Goal: Transaction & Acquisition: Purchase product/service

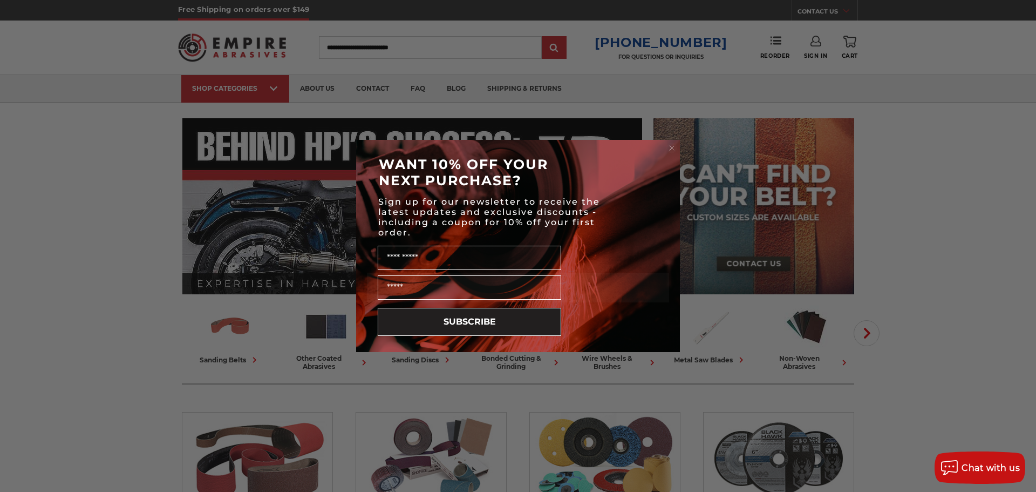
click at [669, 148] on circle "Close dialog" at bounding box center [672, 148] width 10 height 10
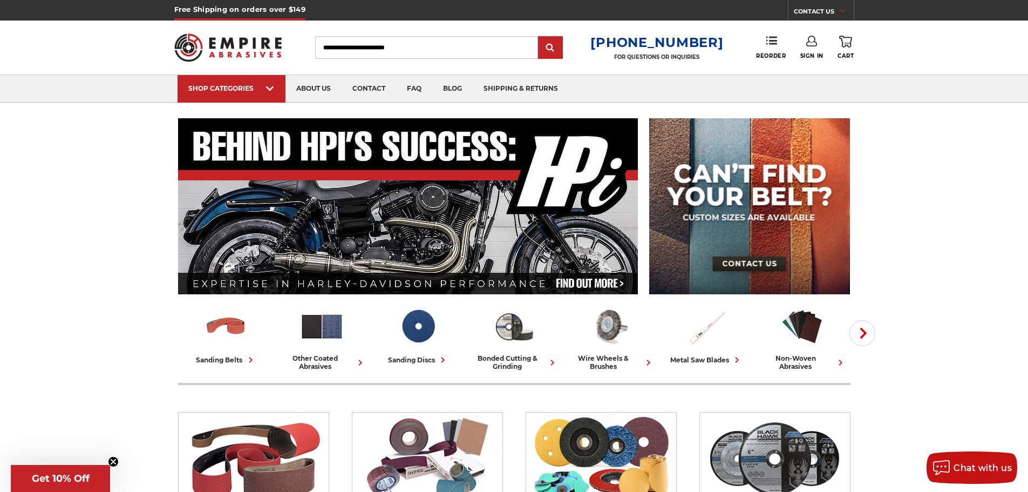
click at [817, 40] on link "Sign In" at bounding box center [811, 48] width 23 height 24
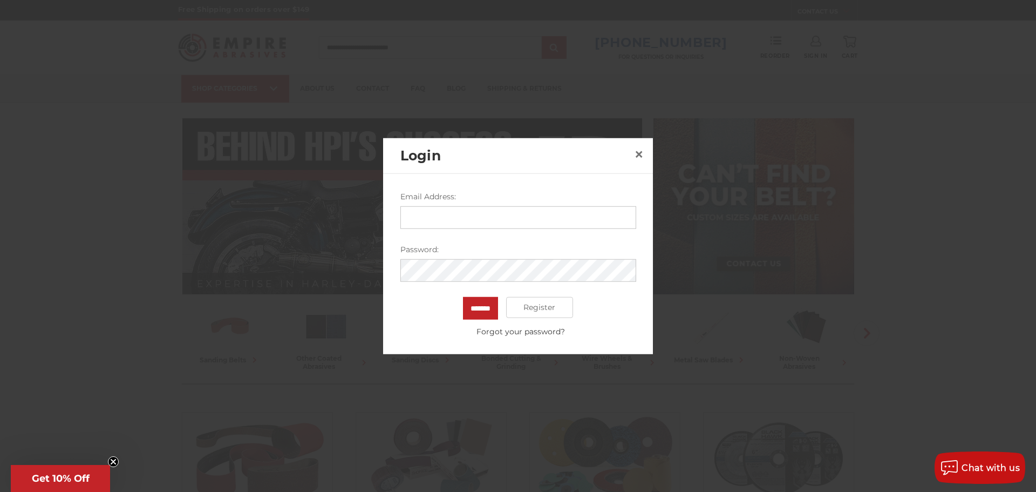
type input "**********"
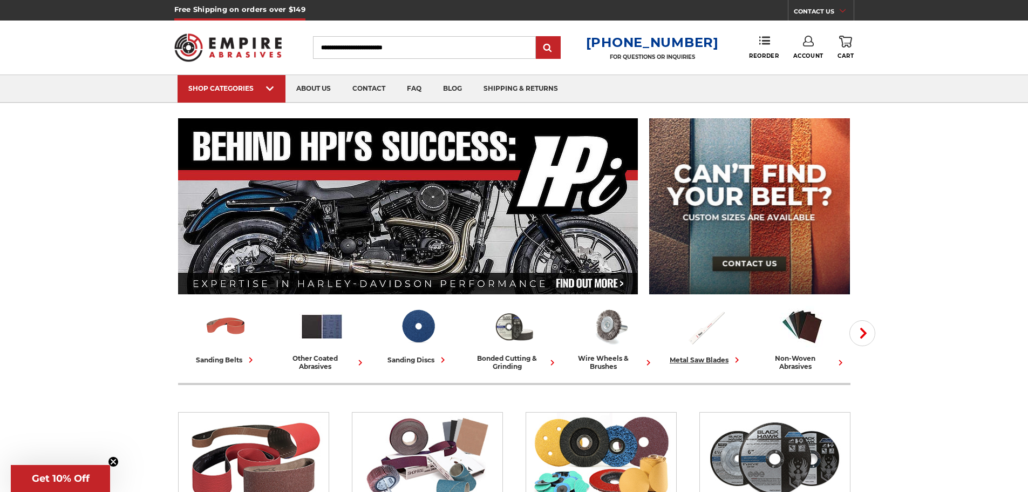
scroll to position [162, 0]
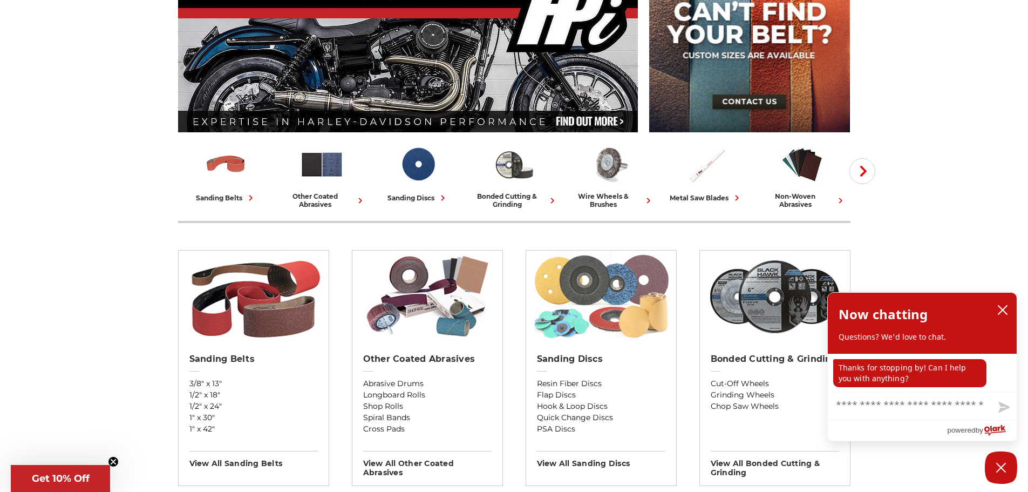
click at [594, 301] on img at bounding box center [601, 296] width 140 height 92
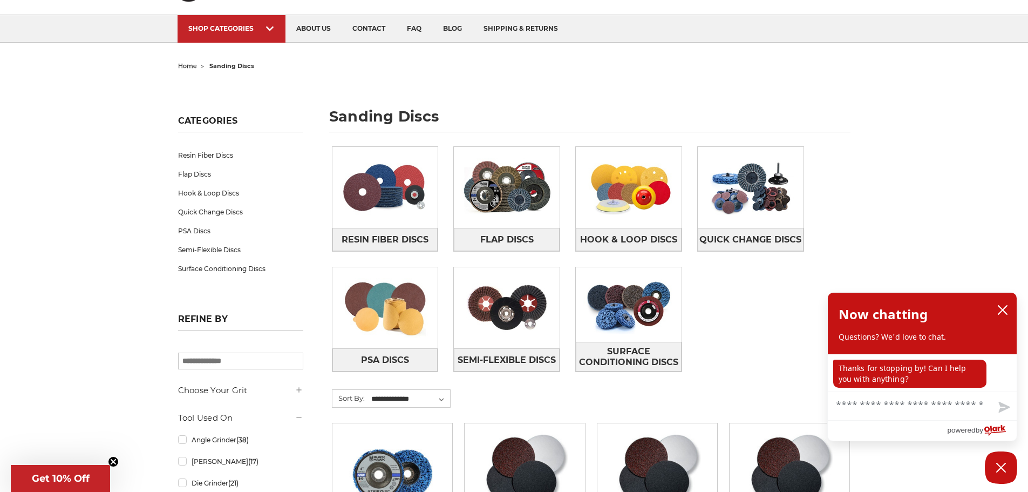
scroll to position [54, 0]
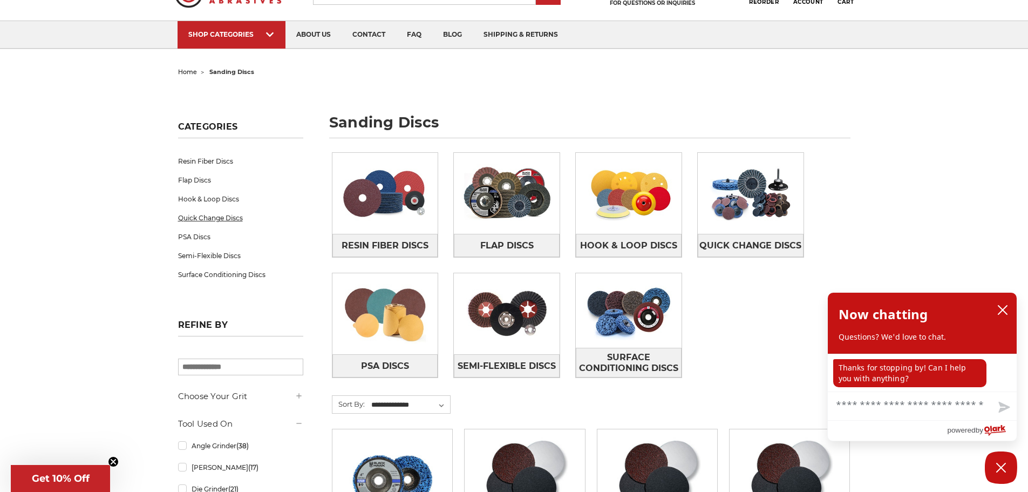
click at [210, 216] on link "Quick Change Discs" at bounding box center [240, 217] width 125 height 19
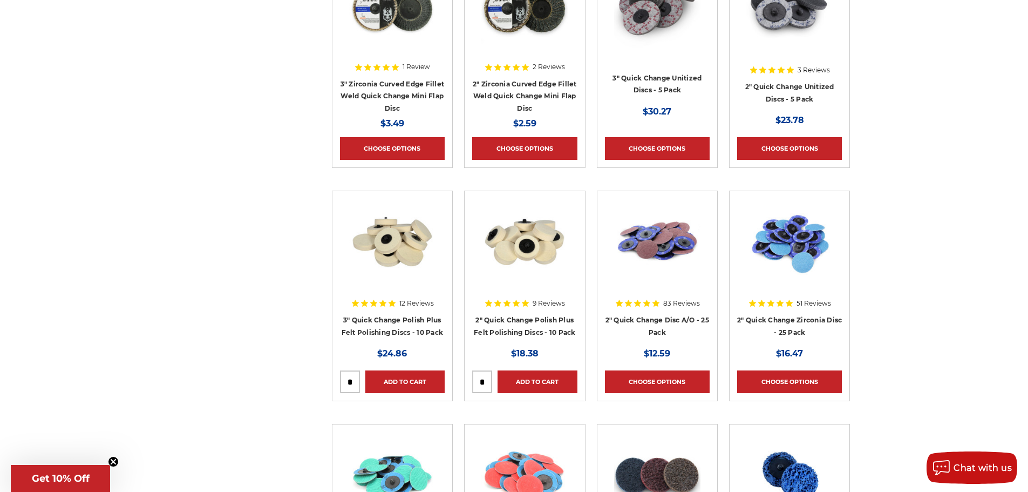
scroll to position [540, 0]
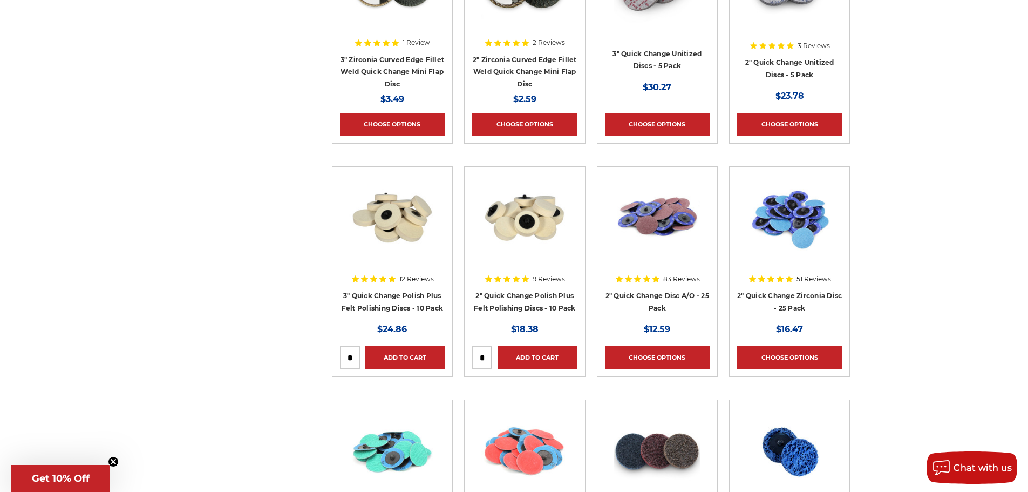
click at [651, 215] on img at bounding box center [657, 217] width 86 height 86
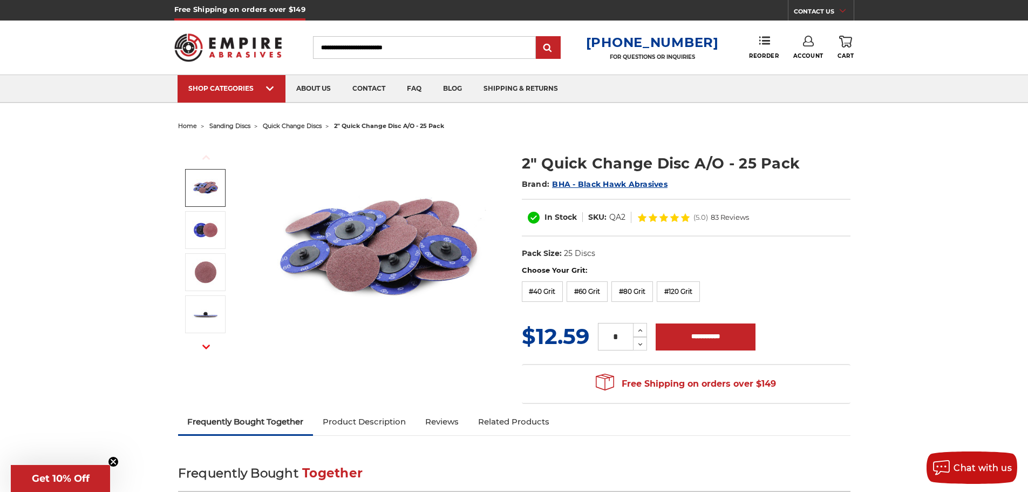
click at [828, 283] on div "Choose Your Grit: #40 Grit #60 Grit #80 Grit #120 Grit" at bounding box center [686, 285] width 329 height 40
click at [538, 290] on label "#40 Grit" at bounding box center [543, 291] width 42 height 21
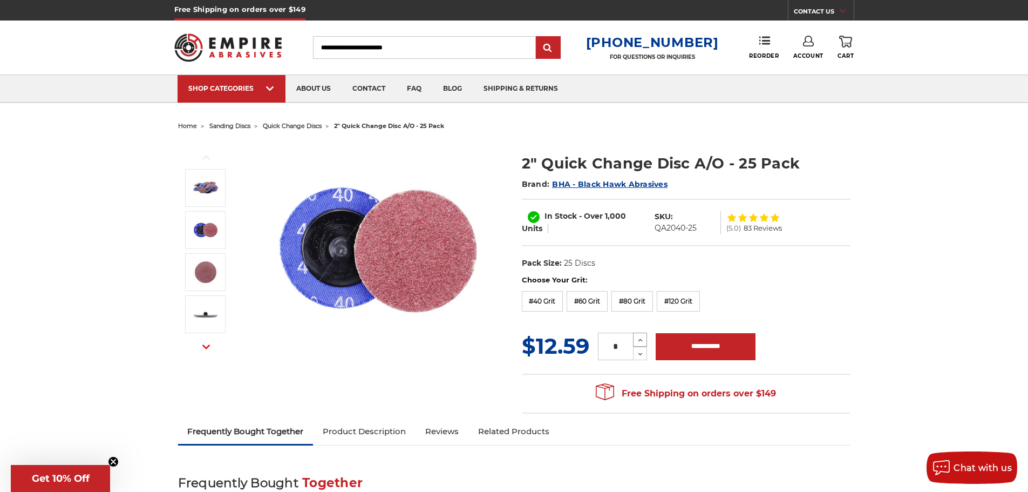
click at [640, 338] on icon at bounding box center [640, 340] width 8 height 10
type input "*"
click at [702, 349] on input "**********" at bounding box center [706, 346] width 100 height 27
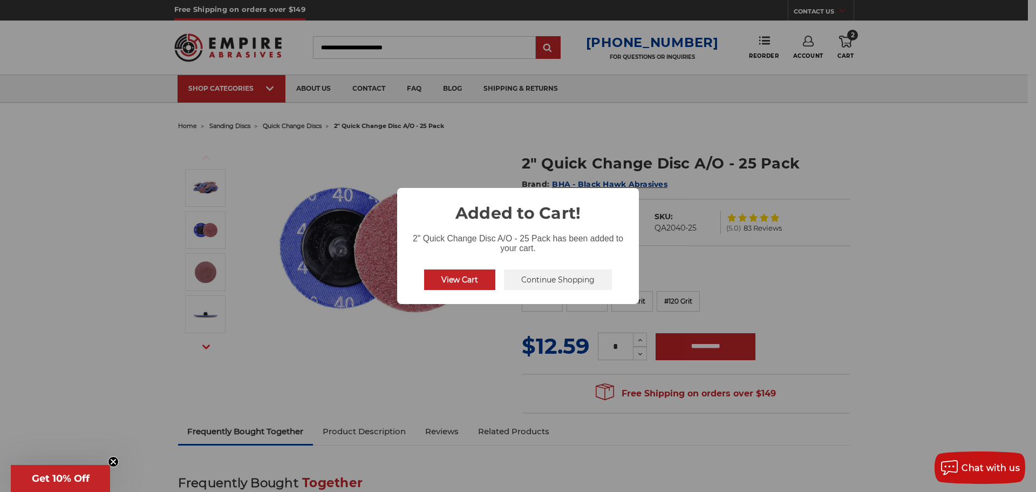
click at [565, 279] on button "Continue Shopping" at bounding box center [558, 279] width 108 height 21
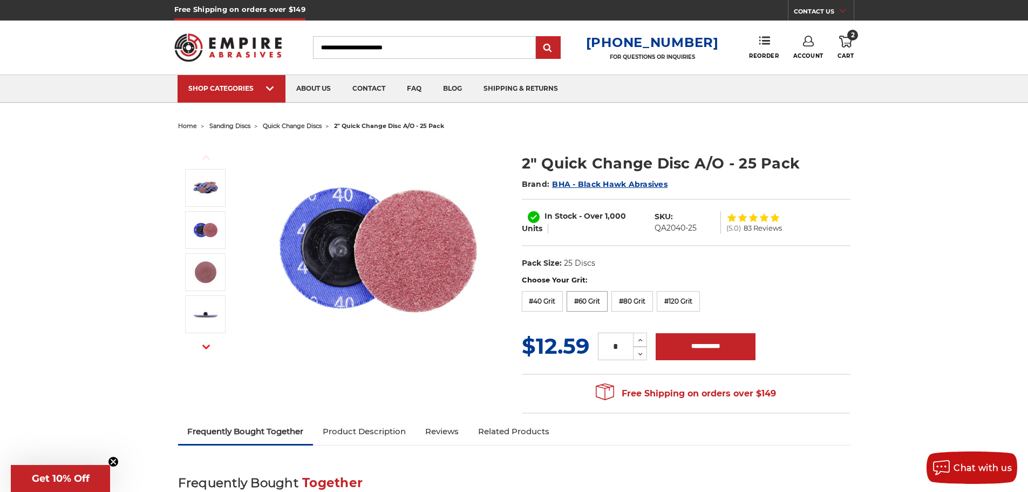
click at [597, 299] on label "#60 Grit" at bounding box center [587, 301] width 41 height 21
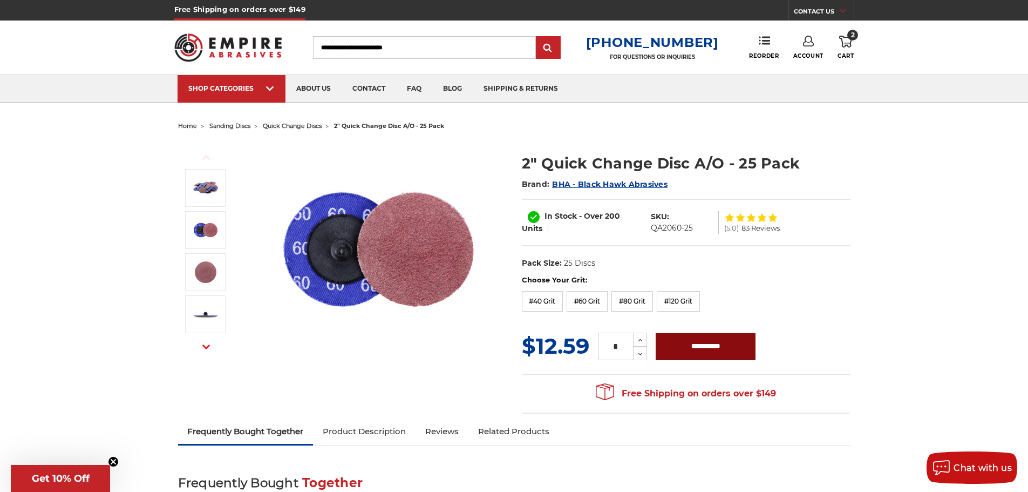
click at [703, 342] on input "**********" at bounding box center [706, 346] width 100 height 27
type input "**********"
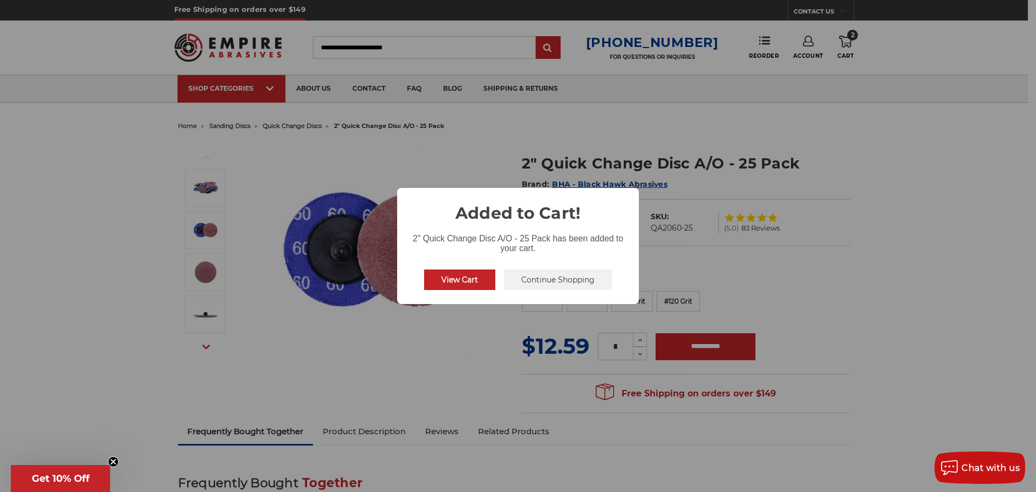
click at [905, 240] on div "× Added to Cart! 2" Quick Change Disc A/O - 25 Pack has been added to your cart…" at bounding box center [518, 246] width 1036 height 492
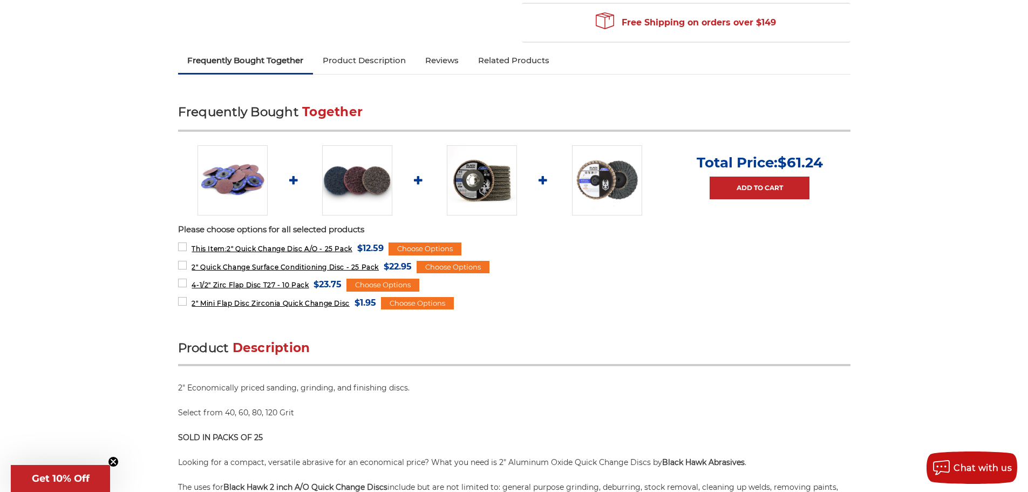
scroll to position [378, 0]
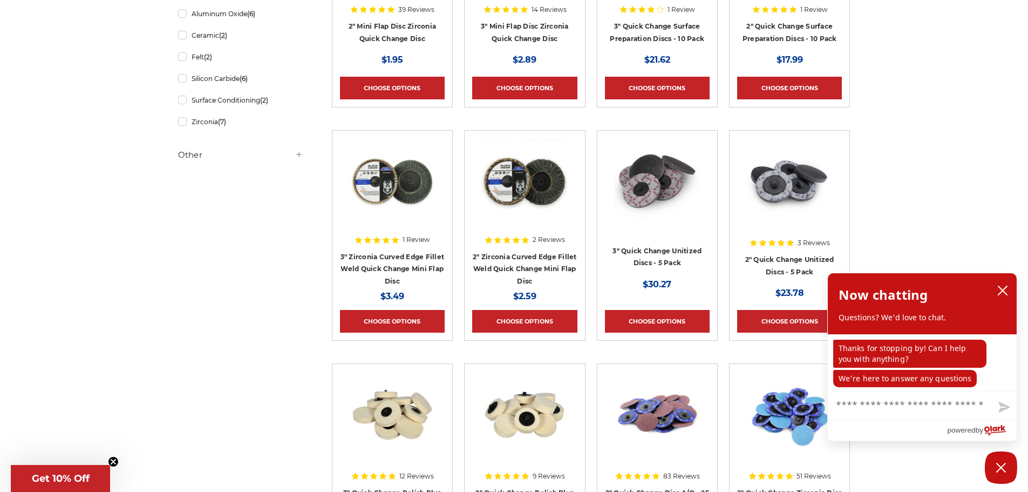
scroll to position [324, 0]
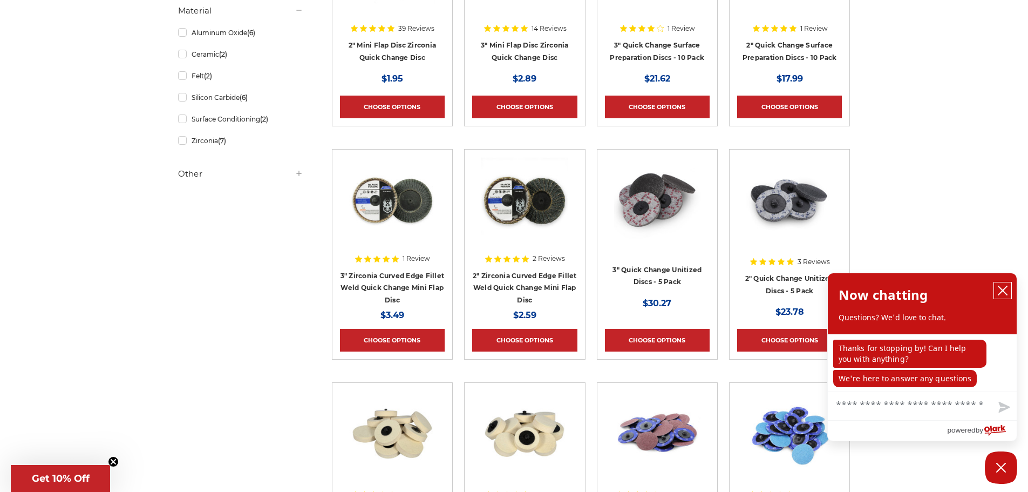
click at [1002, 286] on icon "close chatbox" at bounding box center [1002, 290] width 11 height 11
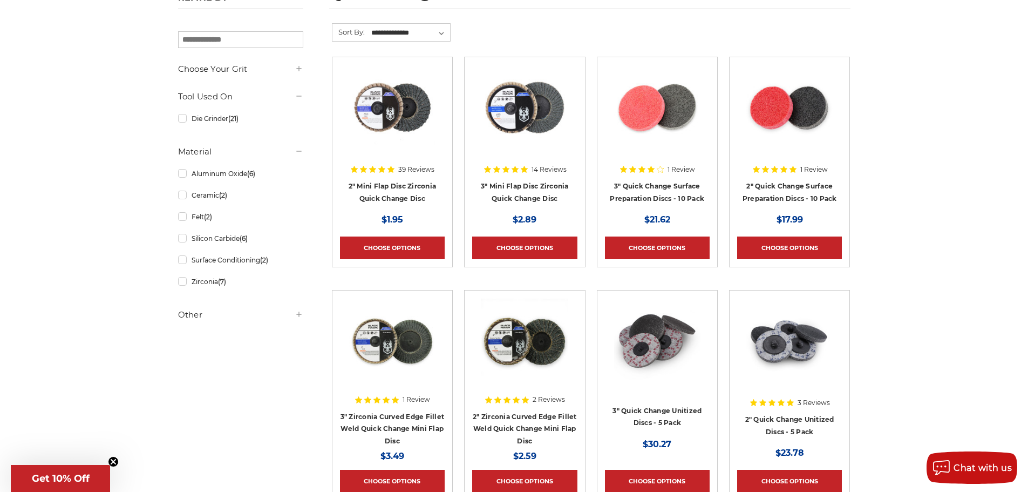
scroll to position [216, 0]
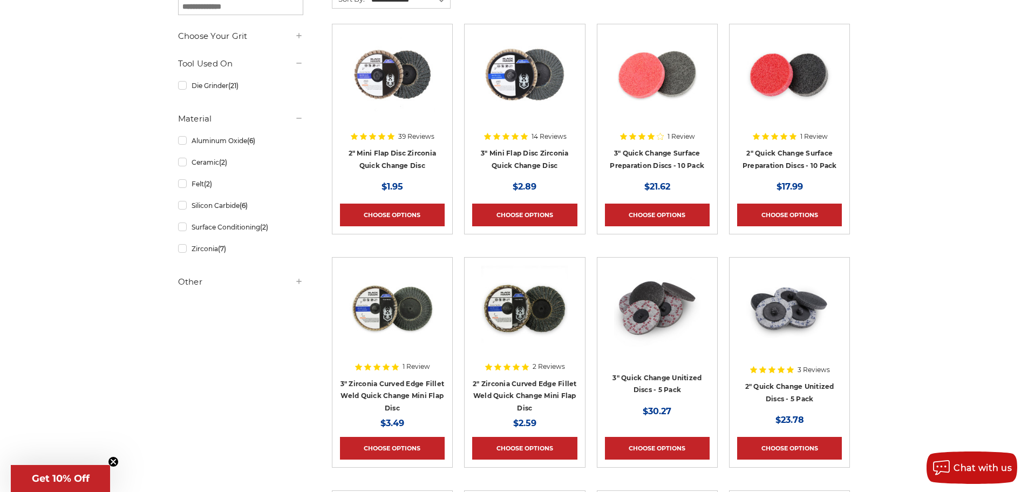
click at [642, 78] on img at bounding box center [657, 75] width 86 height 86
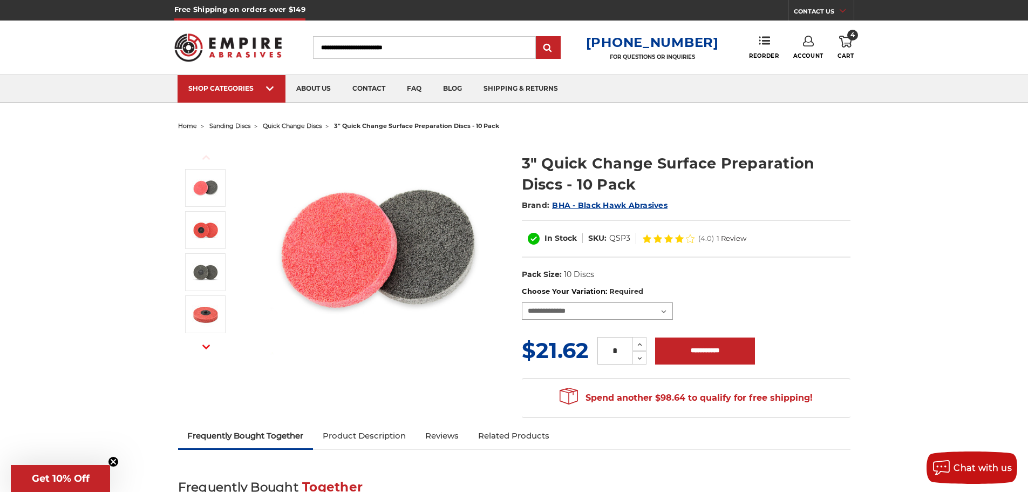
click at [573, 313] on select "**********" at bounding box center [597, 310] width 151 height 17
select select "****"
click at [522, 302] on select "**********" at bounding box center [597, 310] width 151 height 17
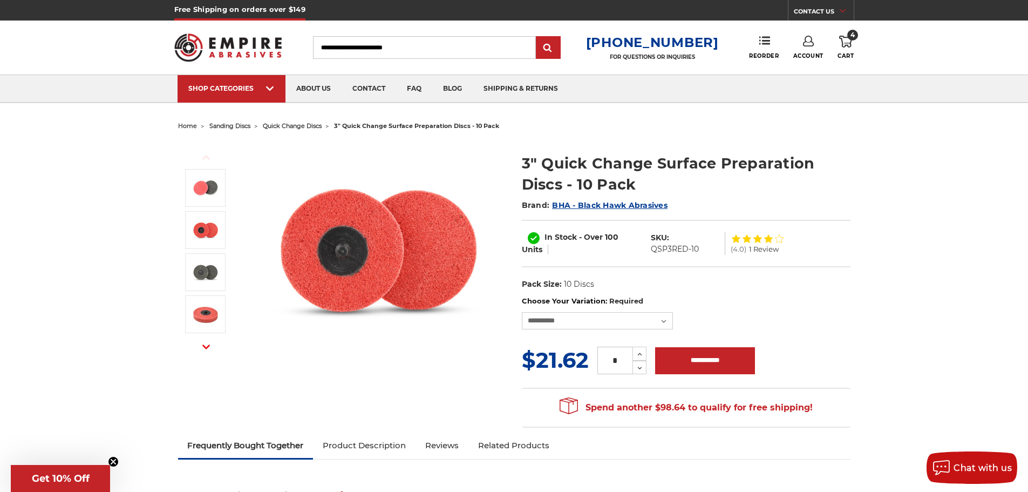
click at [804, 291] on dl "UPC: Pack Size: 10 Discs Size: 3" Tool: Die Grinder Material: Aluminum Oxide Ma…" at bounding box center [686, 284] width 329 height 23
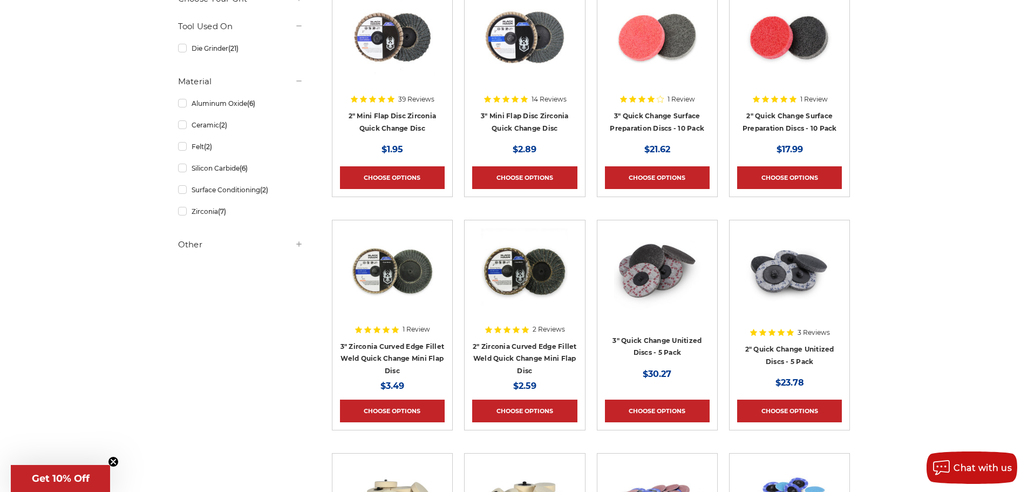
scroll to position [270, 0]
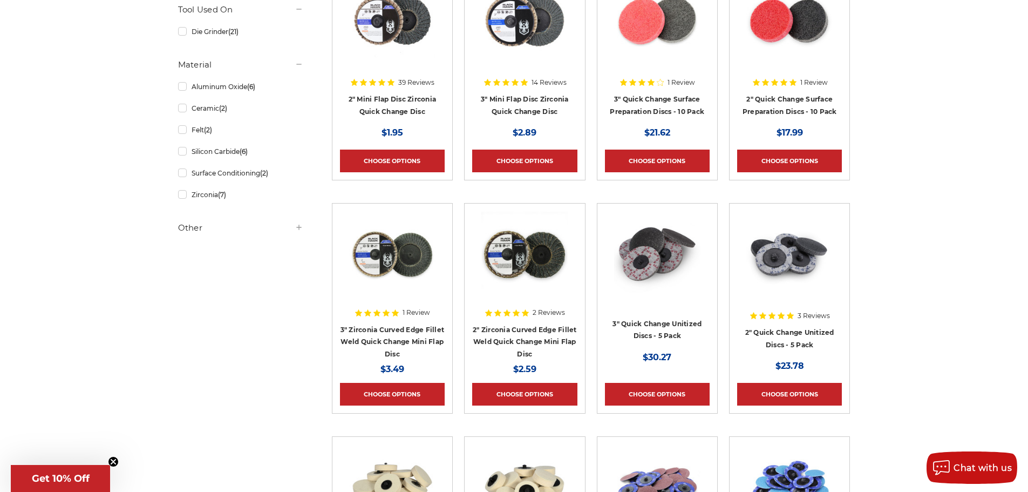
click at [645, 246] on img at bounding box center [657, 254] width 86 height 86
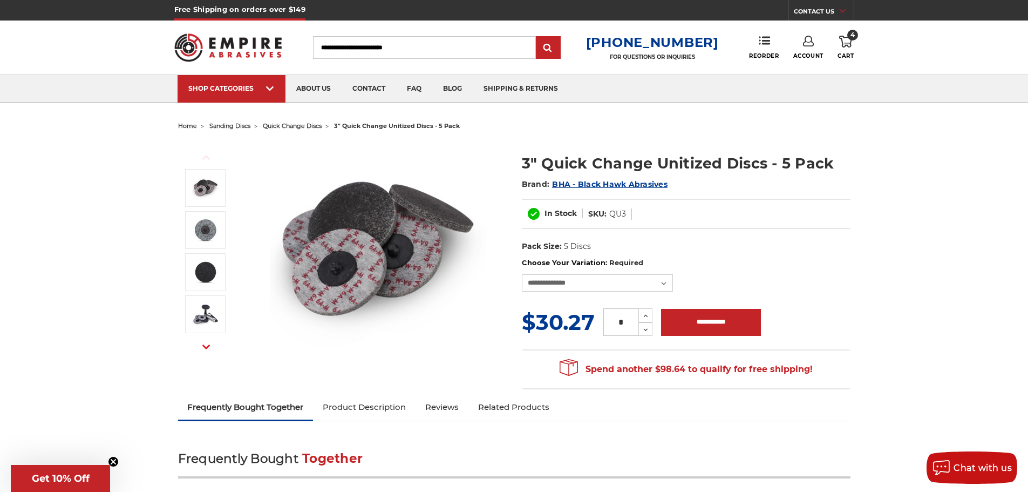
drag, startPoint x: 949, startPoint y: 229, endPoint x: 942, endPoint y: 232, distance: 7.3
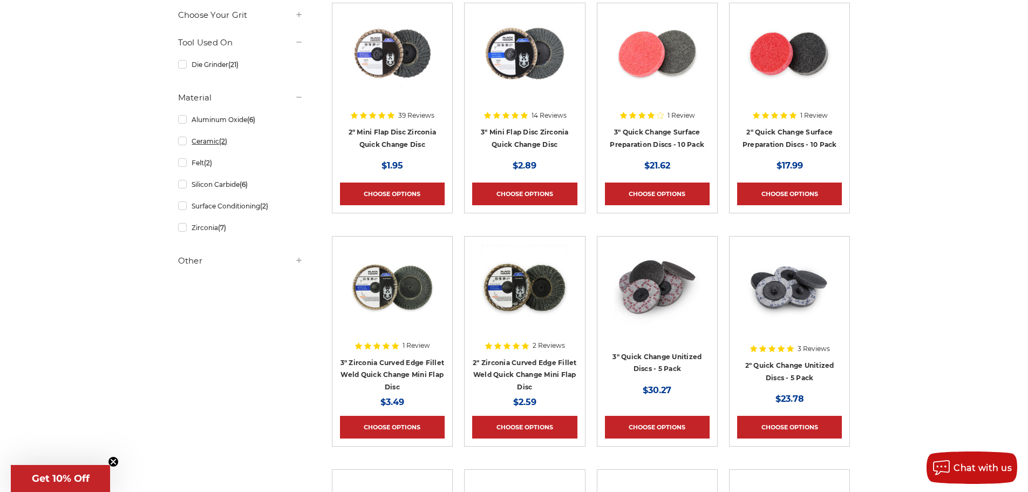
scroll to position [108, 0]
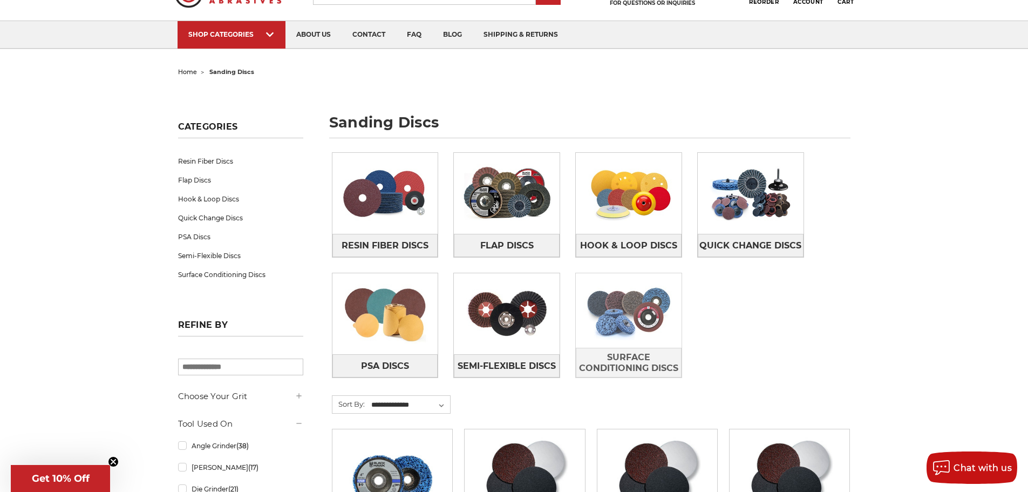
click at [649, 327] on img at bounding box center [629, 310] width 106 height 74
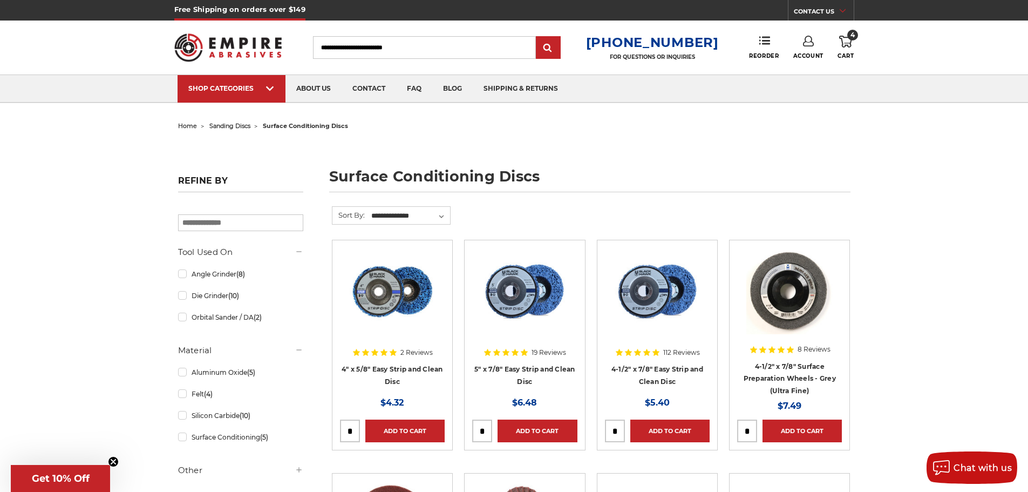
click at [803, 43] on icon at bounding box center [808, 41] width 11 height 11
click at [799, 67] on link "Account" at bounding box center [808, 70] width 77 height 21
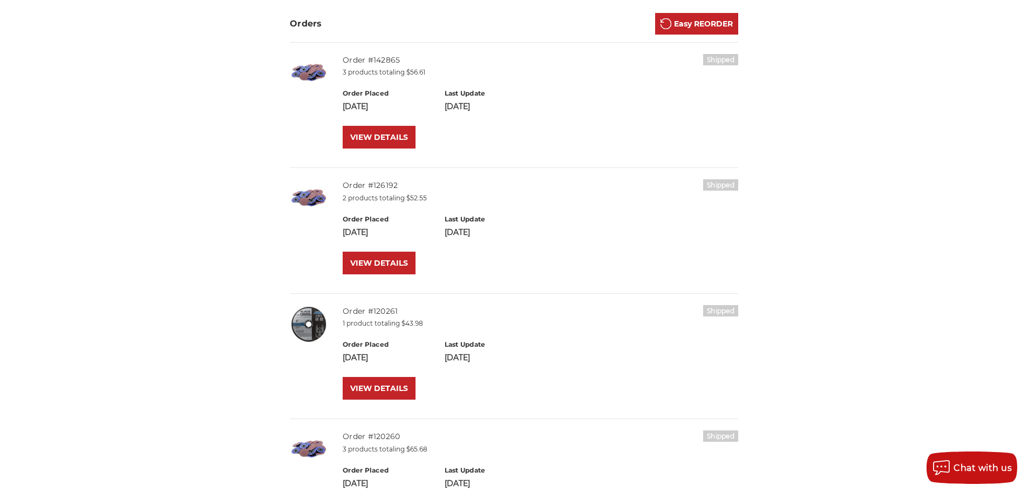
scroll to position [216, 0]
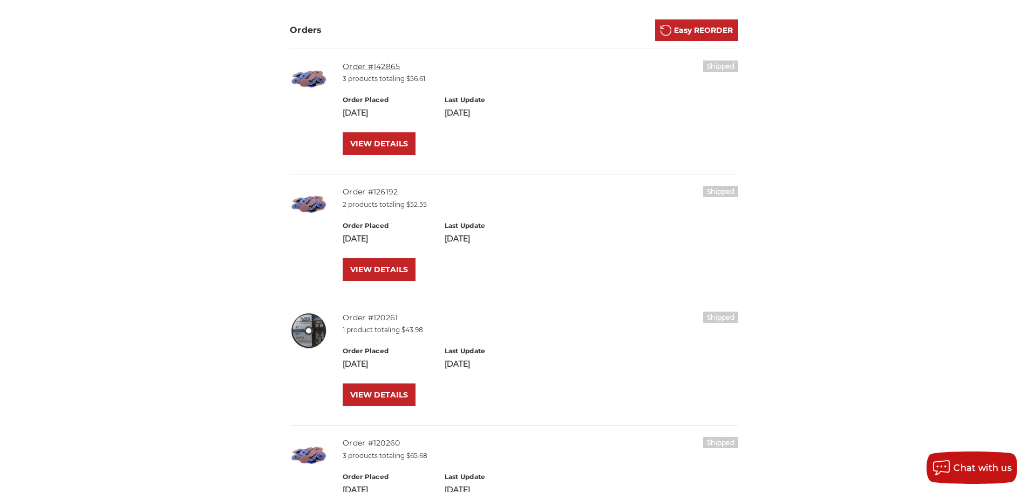
click at [359, 67] on link "Order #142865" at bounding box center [371, 67] width 57 height 10
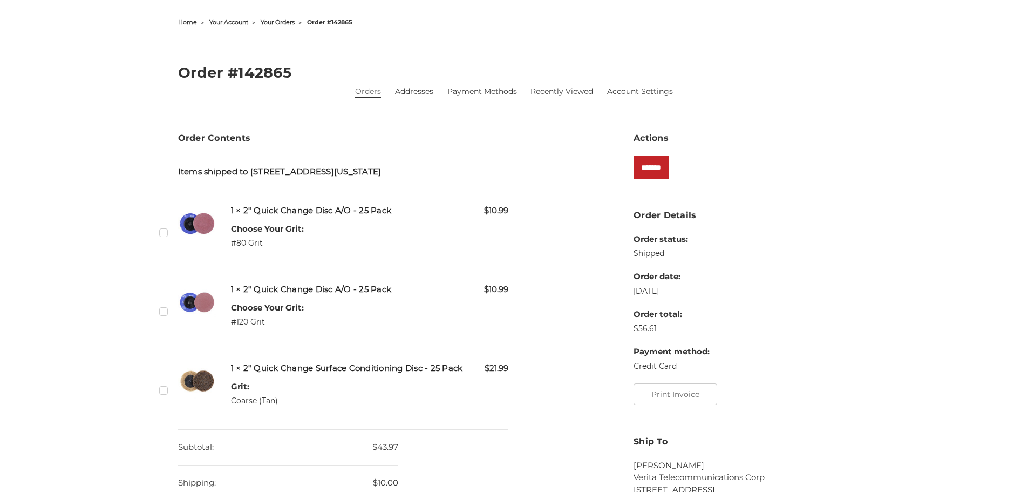
scroll to position [108, 0]
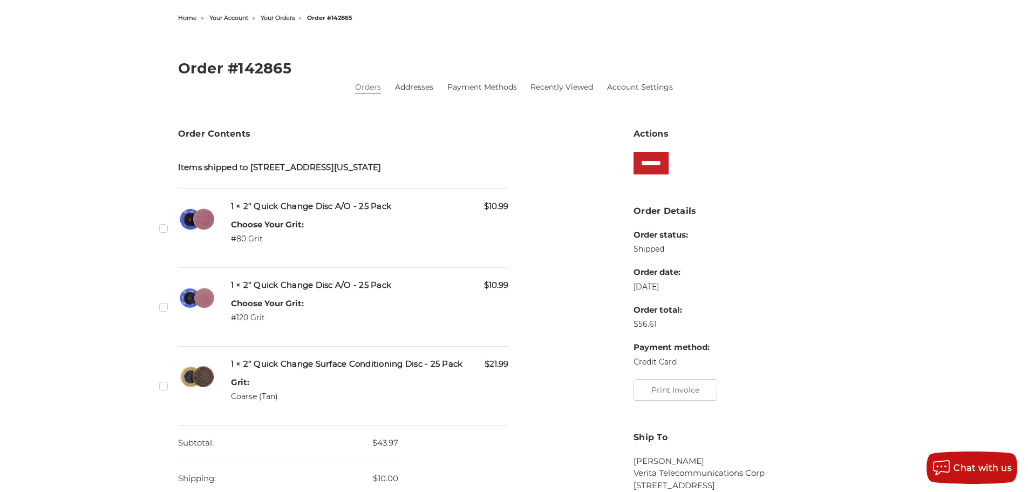
click at [270, 364] on h5 "1 × 2" Quick Change Surface Conditioning Disc - 25 Pack" at bounding box center [370, 364] width 278 height 12
click at [165, 386] on label "Checkbox 375008 label" at bounding box center [164, 385] width 11 height 11
click at [662, 158] on input "*******" at bounding box center [651, 163] width 35 height 23
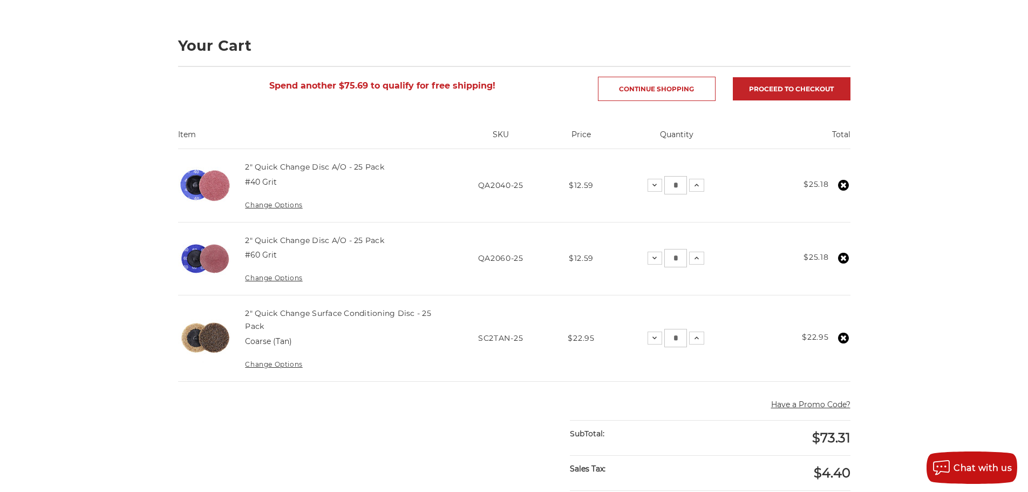
scroll to position [162, 0]
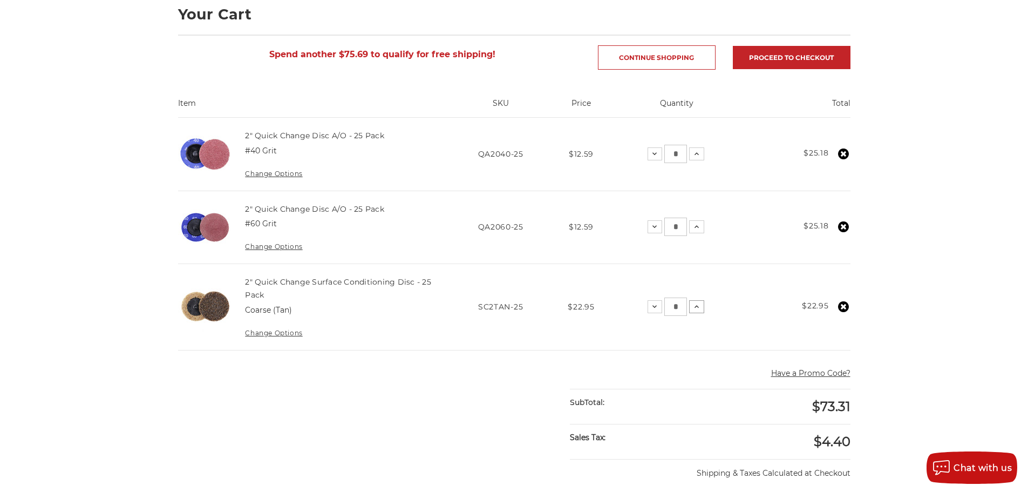
click at [700, 306] on icon at bounding box center [696, 306] width 9 height 9
click at [936, 256] on div "home your cart Your Cart Spend another $52.74 to qualify for free shipping! Con…" at bounding box center [514, 379] width 1028 height 846
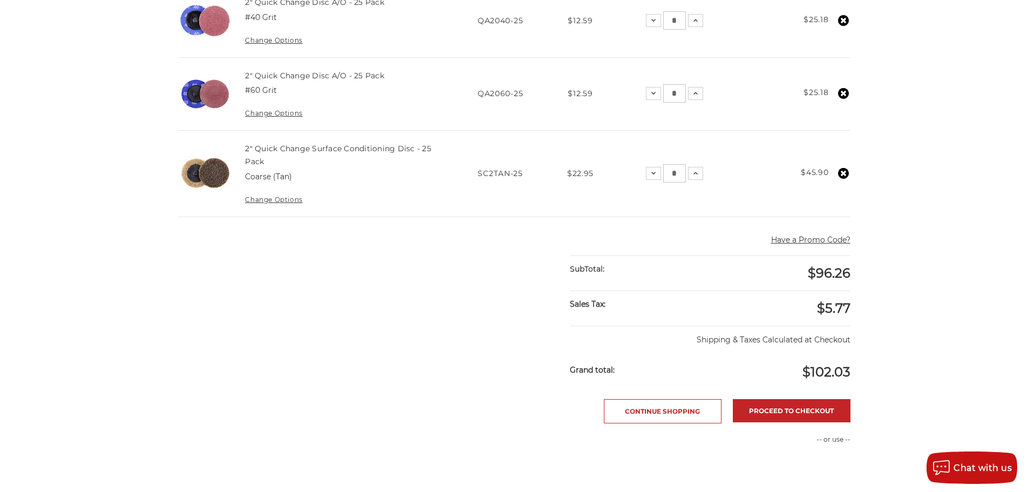
scroll to position [324, 0]
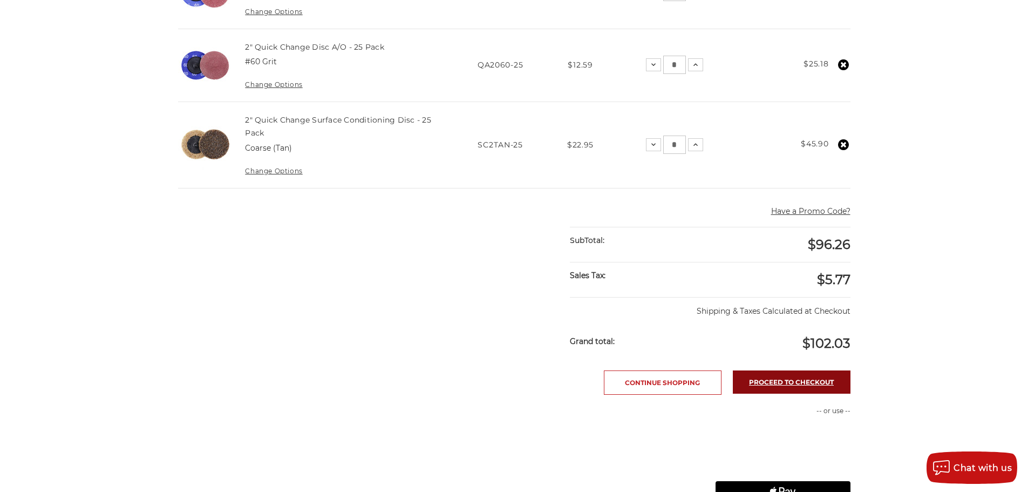
click at [786, 382] on link "Proceed to checkout" at bounding box center [792, 381] width 118 height 23
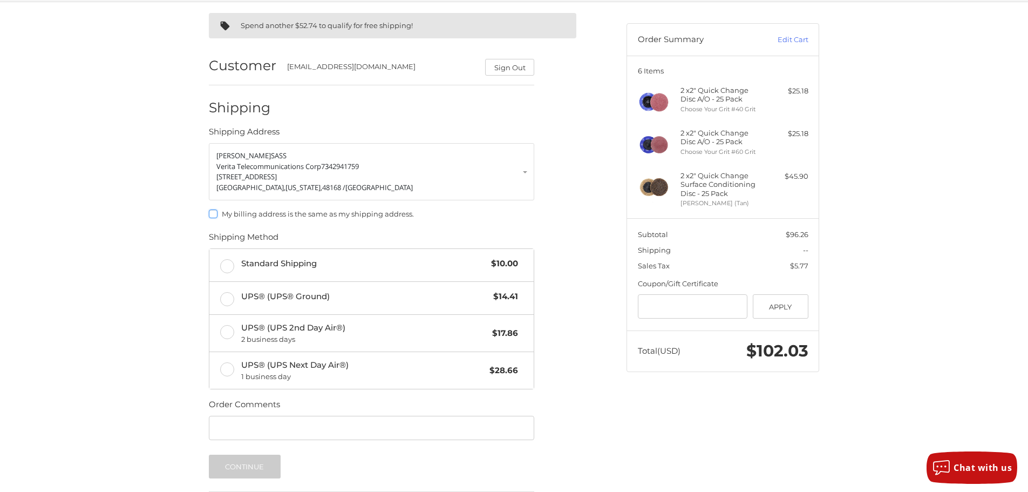
scroll to position [108, 0]
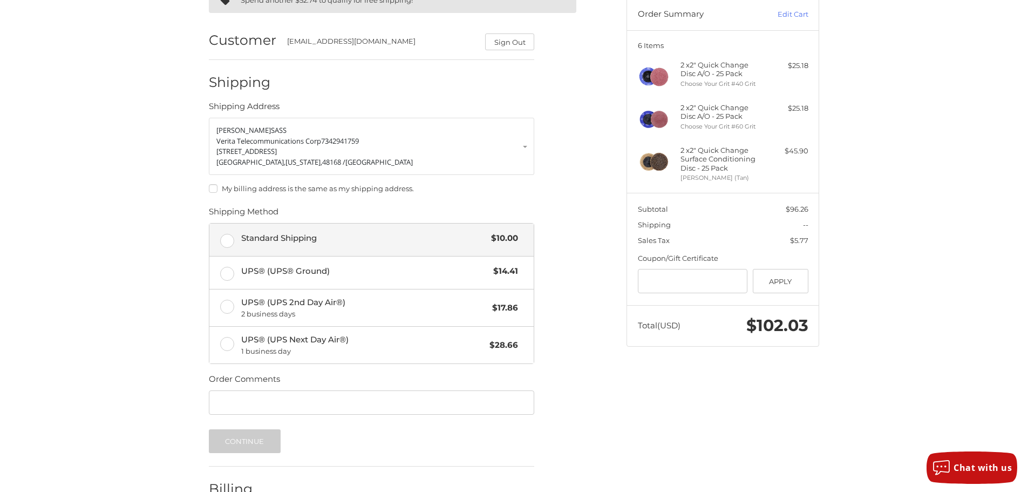
click at [231, 248] on label "Standard Shipping $10.00" at bounding box center [371, 239] width 324 height 32
click at [210, 188] on label "My billing address is the same as my shipping address." at bounding box center [371, 188] width 325 height 9
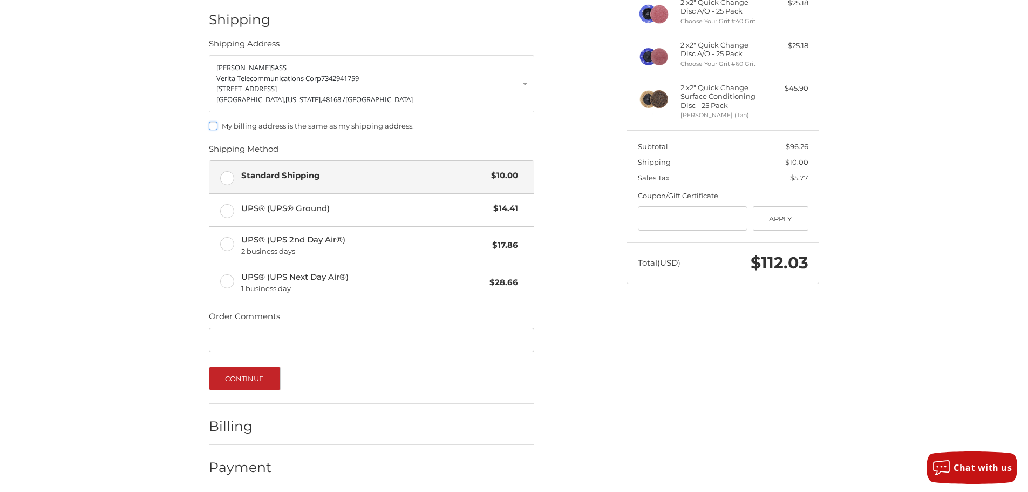
scroll to position [175, 0]
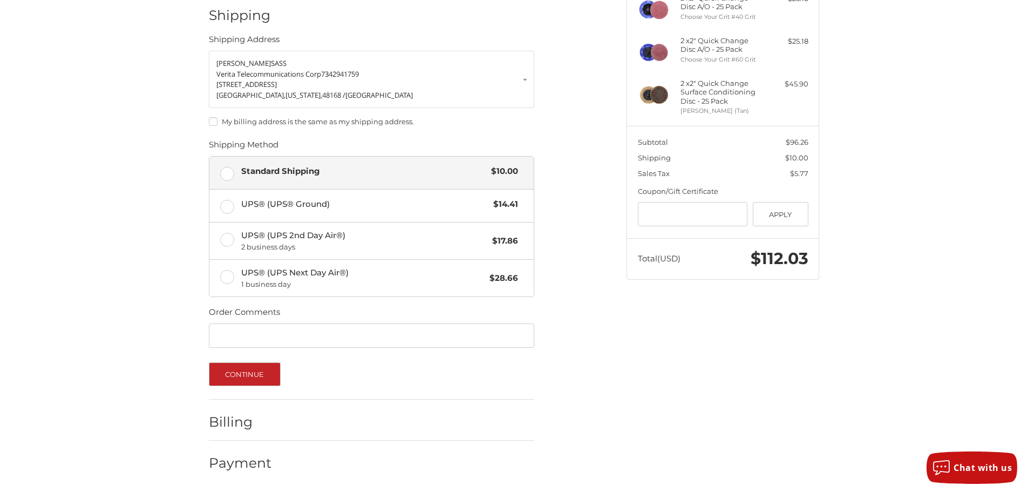
click at [159, 202] on div "Spend another $52.74 to qualify for free shipping! Customer asass@veritacorp.co…" at bounding box center [514, 201] width 1028 height 582
click at [254, 377] on button "Continue" at bounding box center [245, 374] width 72 height 24
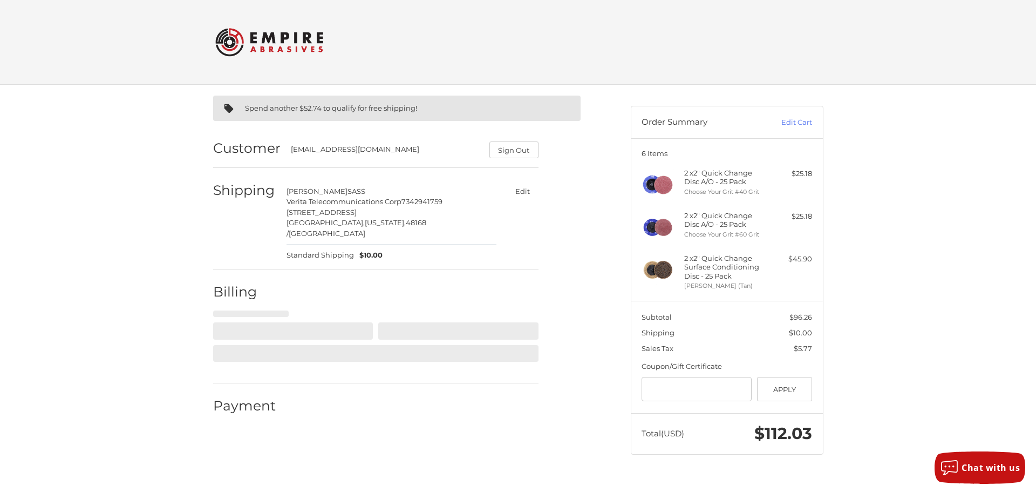
select select "**"
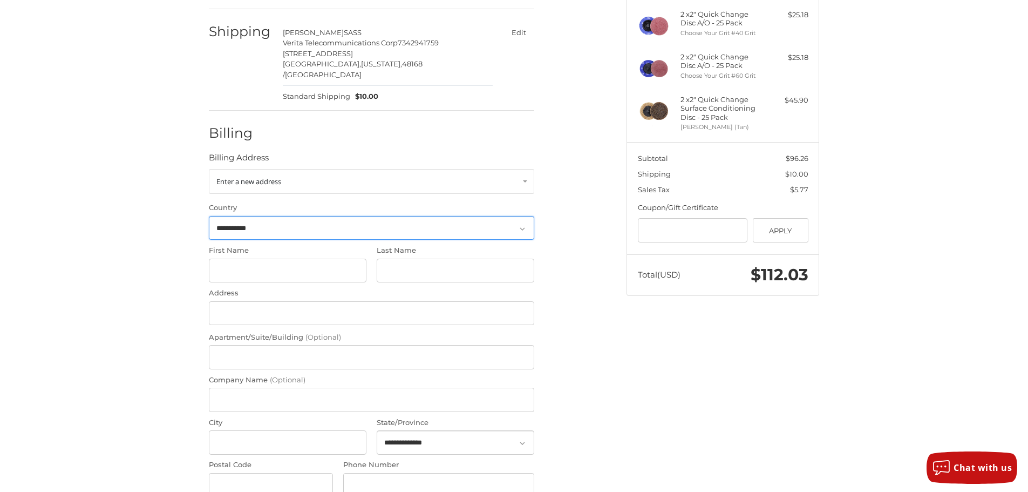
scroll to position [161, 0]
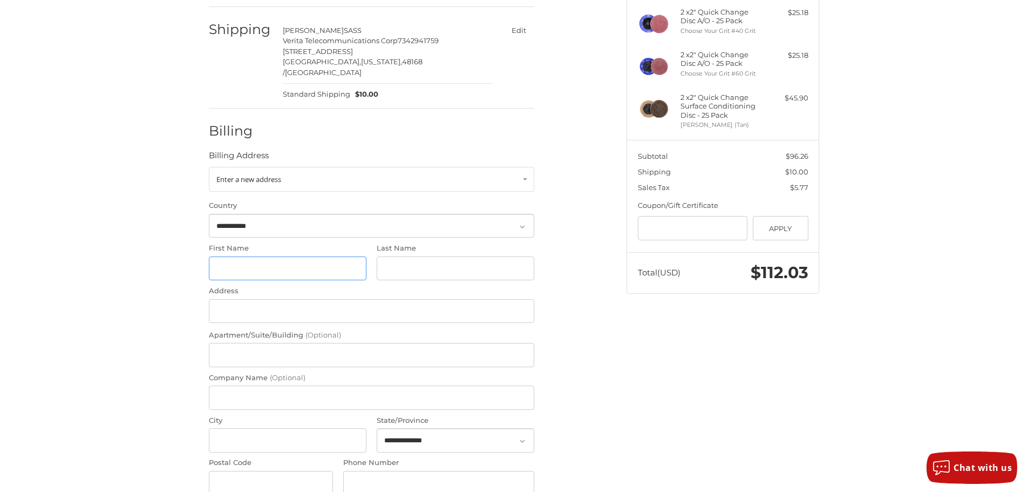
click at [228, 262] on input "First Name" at bounding box center [288, 268] width 158 height 24
click at [311, 170] on link "Enter a new address" at bounding box center [371, 179] width 325 height 25
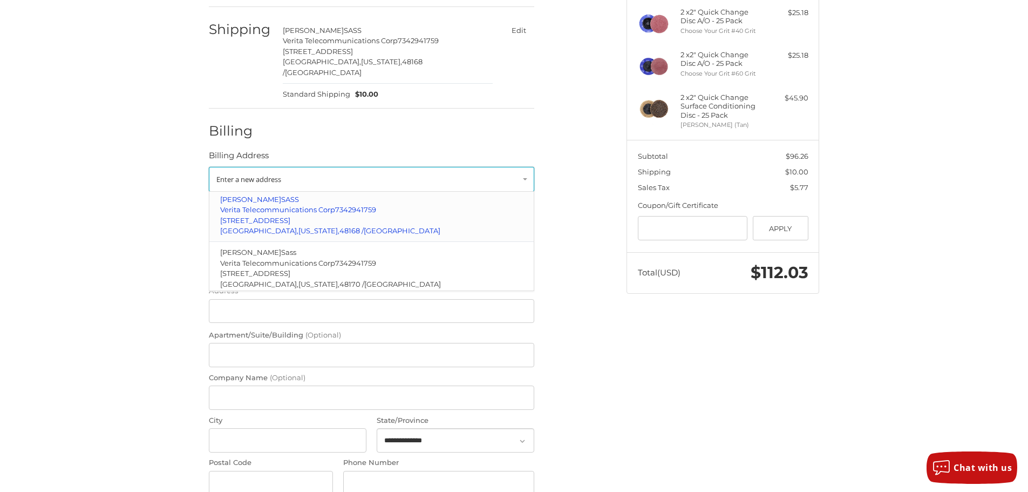
scroll to position [37, 0]
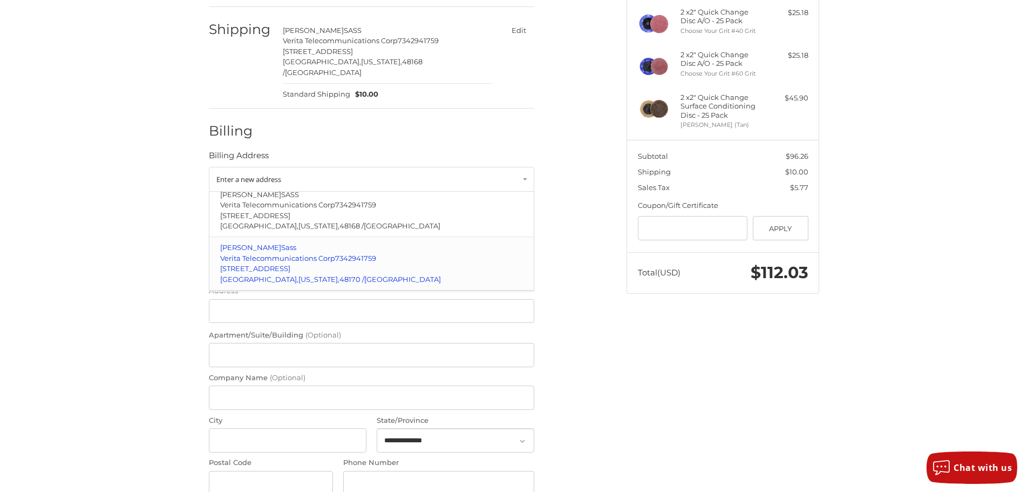
click at [298, 275] on span "Michigan," at bounding box center [318, 279] width 41 height 9
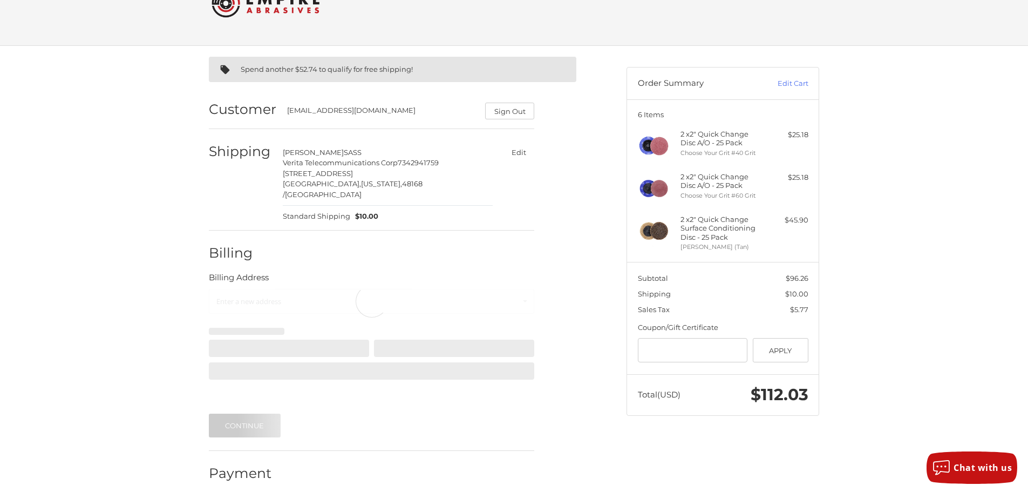
scroll to position [0, 0]
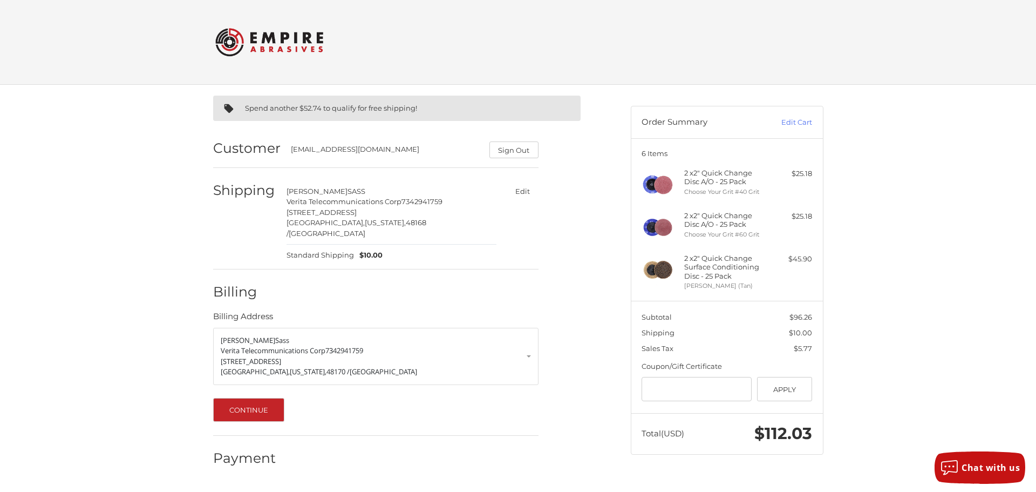
click at [137, 252] on div "Spend another $52.74 to qualify for free shipping! Customer asass@veritacorp.co…" at bounding box center [518, 286] width 1036 height 402
click at [257, 401] on button "Continue" at bounding box center [249, 410] width 72 height 24
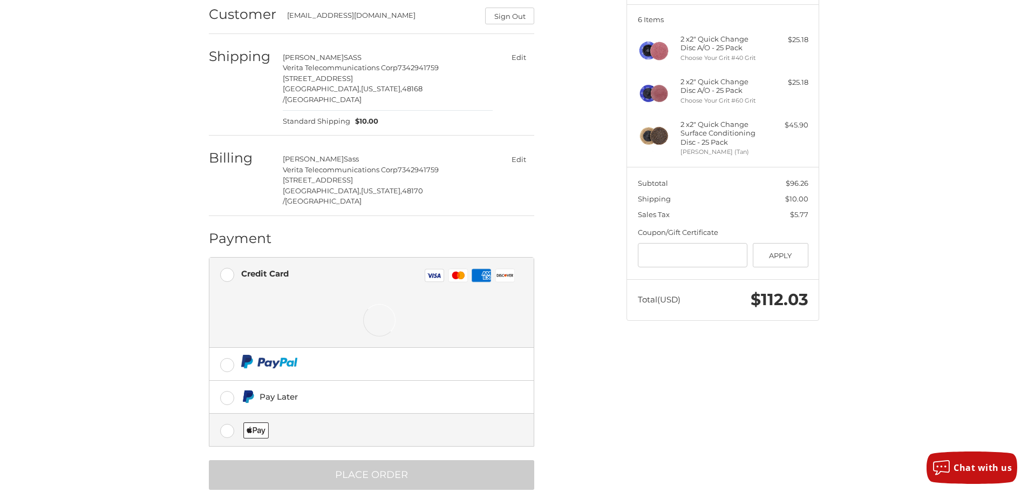
scroll to position [134, 0]
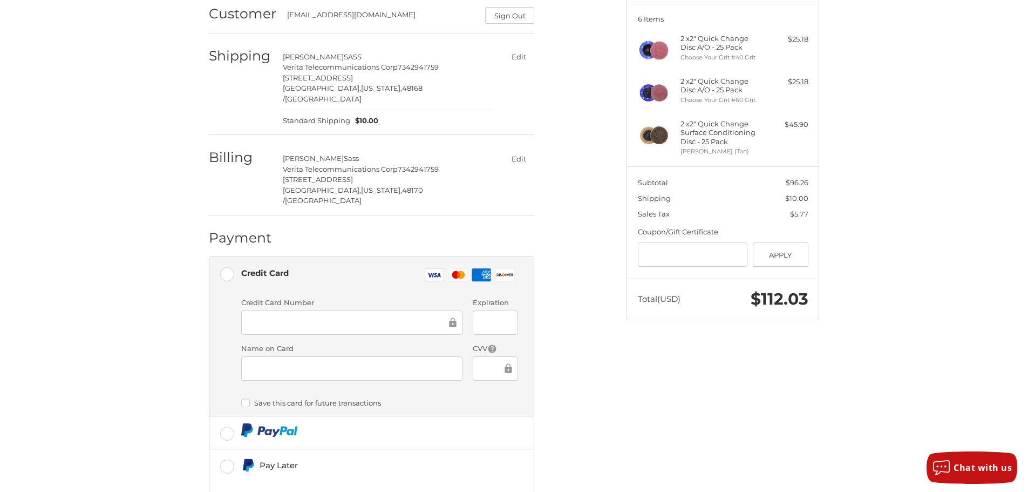
click at [280, 310] on div at bounding box center [351, 322] width 221 height 24
click at [694, 375] on div "Spend another $52.74 to qualify for free shipping! Customer asass@veritacorp.co…" at bounding box center [515, 274] width 648 height 648
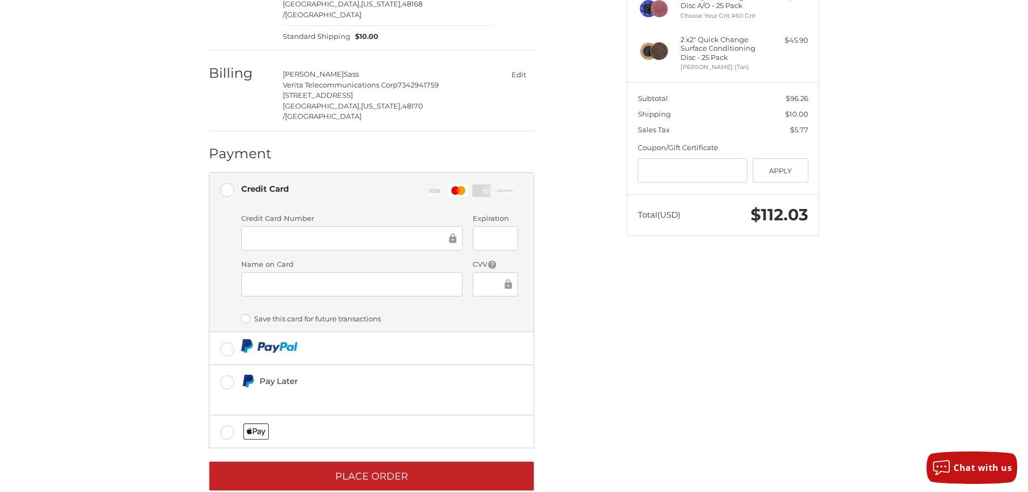
scroll to position [220, 0]
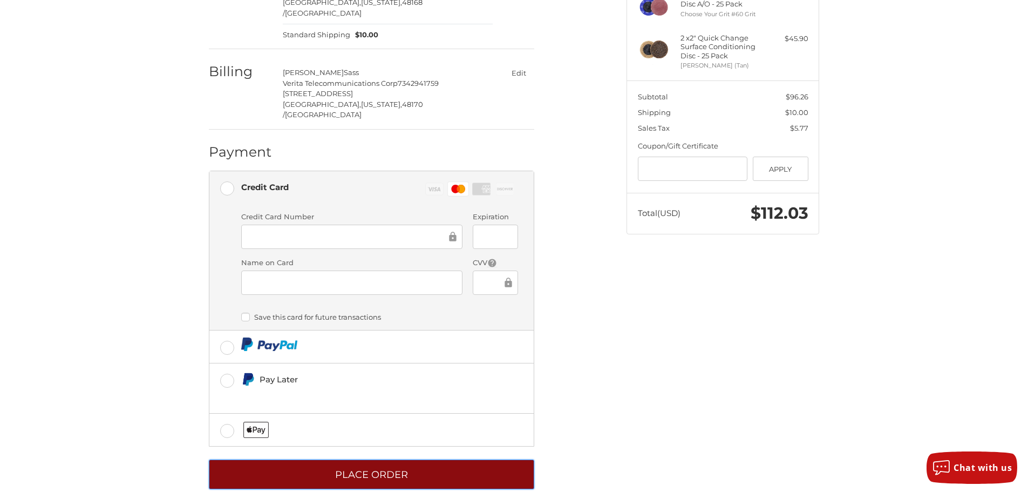
click at [403, 459] on button "Place Order" at bounding box center [371, 474] width 325 height 30
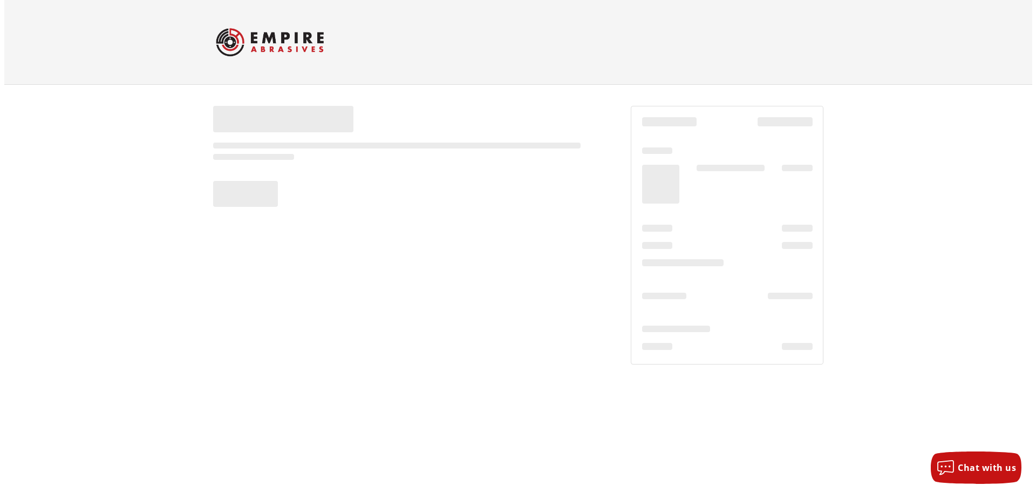
scroll to position [0, 0]
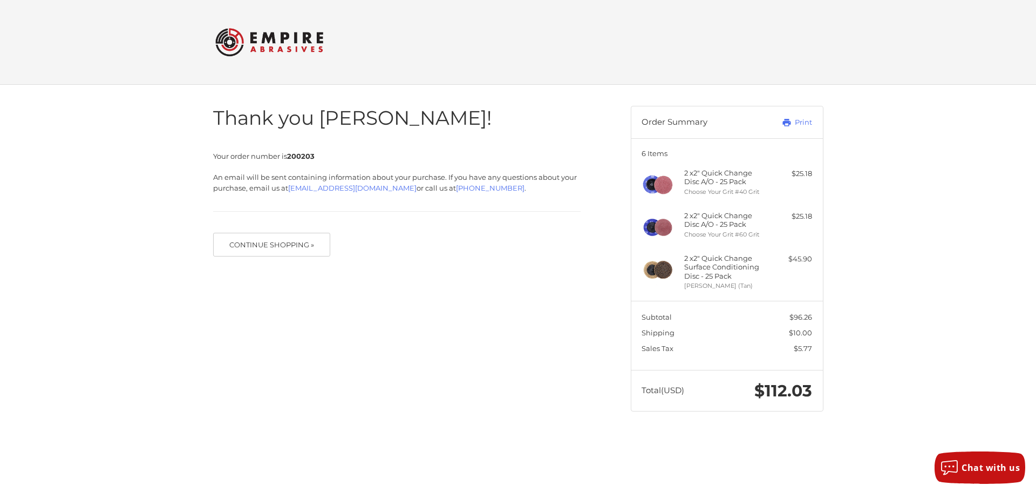
click at [968, 259] on div "Thank you [PERSON_NAME]! Your order number is 200203 An email will be sent cont…" at bounding box center [518, 259] width 1036 height 348
